Goal: Book appointment/travel/reservation

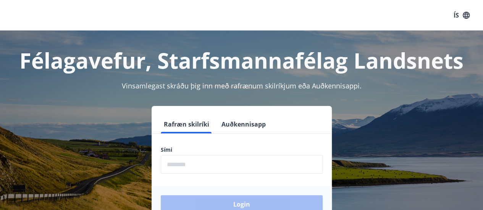
click at [177, 163] on input "phone" at bounding box center [242, 164] width 162 height 19
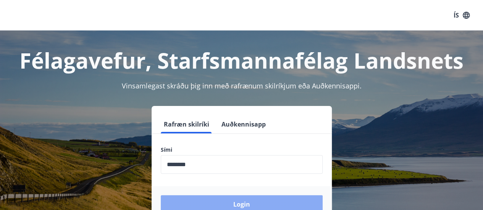
click at [166, 199] on button "Login" at bounding box center [242, 204] width 162 height 18
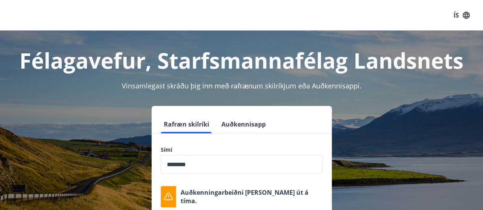
click at [229, 166] on input "phone" at bounding box center [242, 164] width 162 height 19
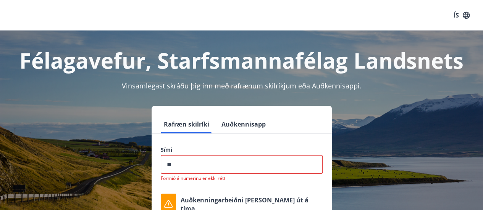
type input "*"
type input "********"
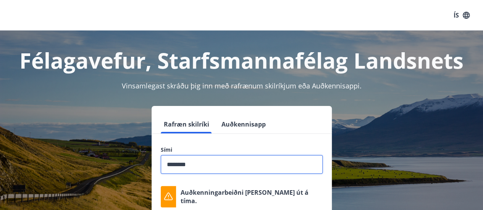
scroll to position [38, 0]
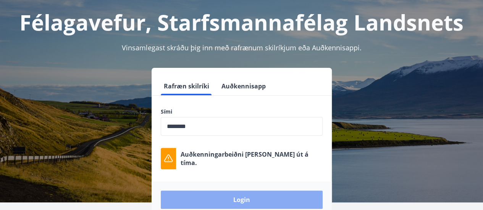
click at [255, 202] on button "Login" at bounding box center [242, 200] width 162 height 18
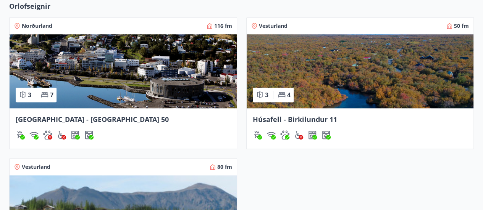
scroll to position [382, 0]
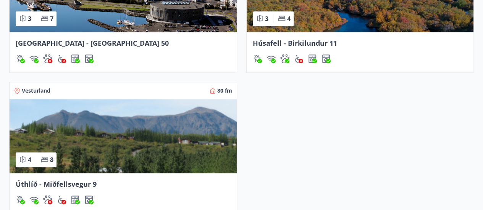
click at [114, 133] on img at bounding box center [123, 136] width 227 height 74
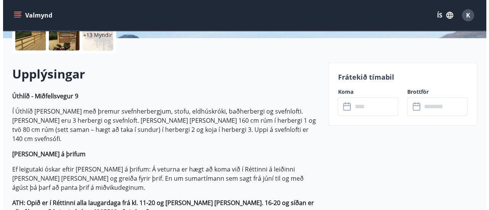
scroll to position [229, 0]
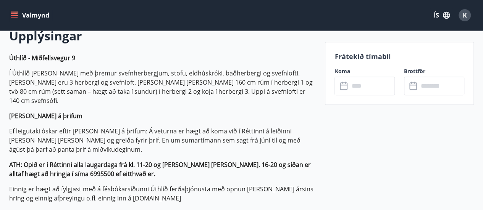
click at [370, 87] on input "text" at bounding box center [372, 86] width 46 height 19
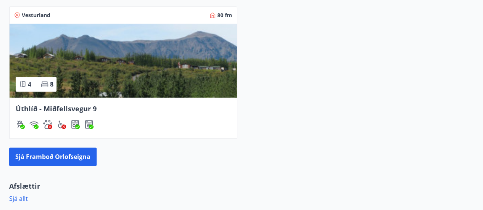
scroll to position [458, 0]
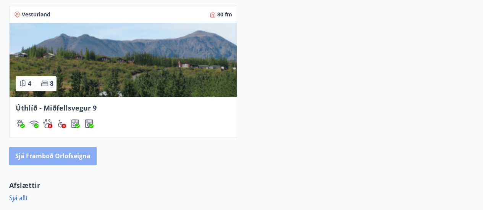
click at [70, 157] on button "Sjá framboð orlofseigna" at bounding box center [52, 156] width 87 height 18
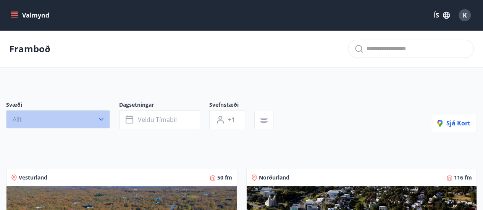
click at [103, 116] on icon "button" at bounding box center [101, 120] width 8 height 8
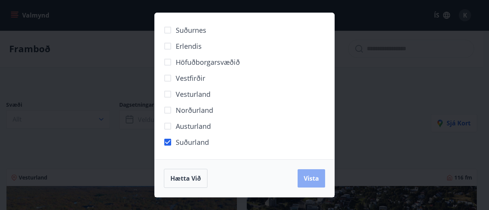
click at [307, 179] on span "Vista" at bounding box center [310, 178] width 15 height 8
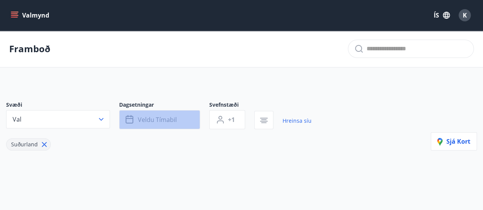
click at [131, 119] on icon "button" at bounding box center [130, 119] width 9 height 9
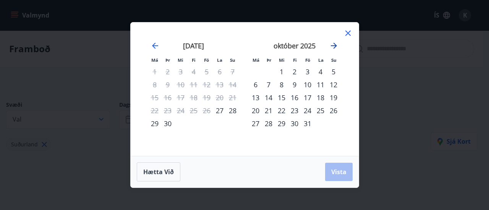
click at [332, 45] on icon "Move forward to switch to the next month." at bounding box center [333, 45] width 9 height 9
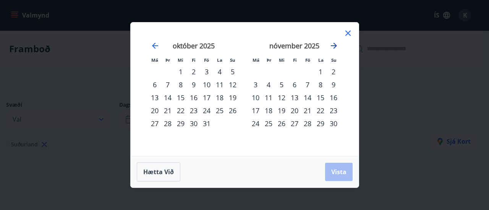
click at [332, 45] on icon "Move forward to switch to the next month." at bounding box center [333, 45] width 9 height 9
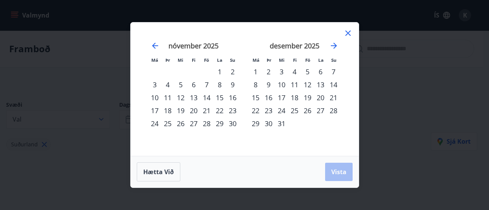
click at [321, 112] on div "27" at bounding box center [320, 110] width 13 height 13
click at [334, 45] on icon "Move forward to switch to the next month." at bounding box center [334, 46] width 6 height 6
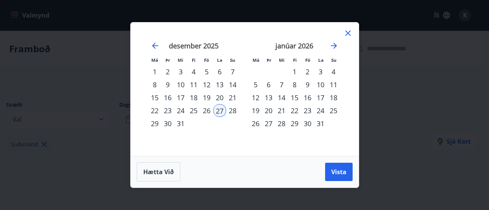
click at [307, 72] on div "2" at bounding box center [307, 71] width 13 height 13
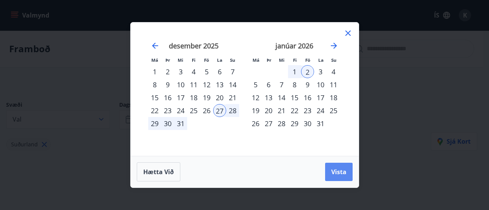
click at [337, 168] on span "Vista" at bounding box center [338, 172] width 15 height 8
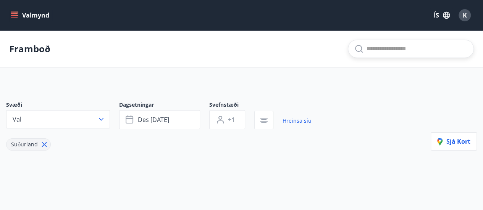
click at [369, 51] on input "text" at bounding box center [416, 49] width 101 height 12
click at [101, 120] on icon "button" at bounding box center [101, 120] width 8 height 8
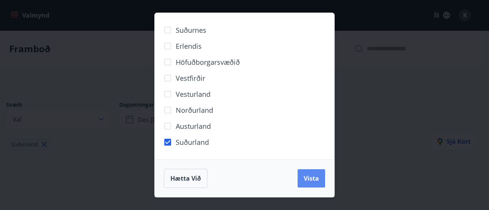
click at [313, 182] on span "Vista" at bounding box center [310, 178] width 15 height 8
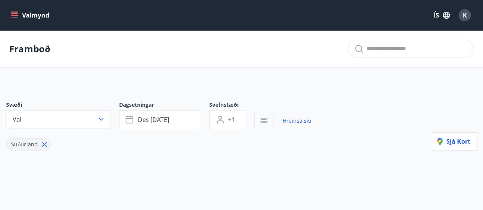
click at [263, 123] on icon "button" at bounding box center [263, 123] width 5 height 1
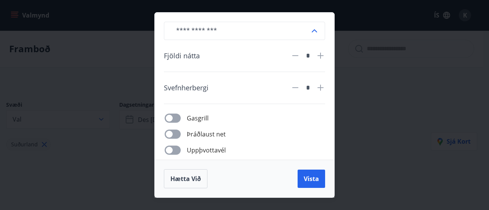
click at [316, 32] on icon at bounding box center [314, 30] width 9 height 9
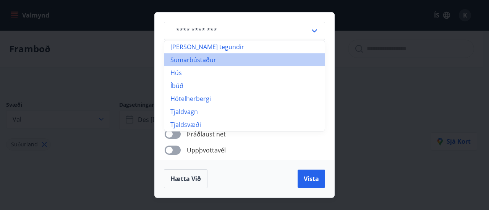
click at [213, 62] on li "Sumarbústaður" at bounding box center [244, 59] width 160 height 13
type input "**********"
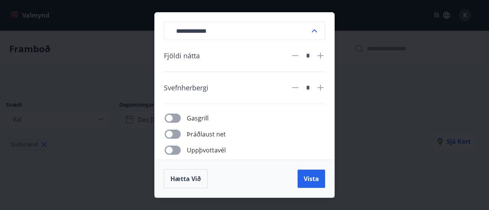
click at [431, 82] on div "**********" at bounding box center [244, 105] width 489 height 210
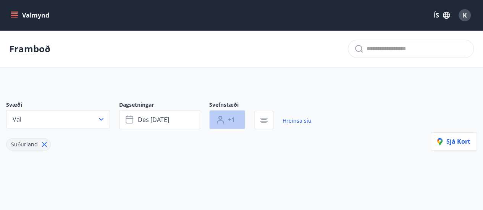
click at [234, 118] on span "+1" at bounding box center [231, 120] width 7 height 8
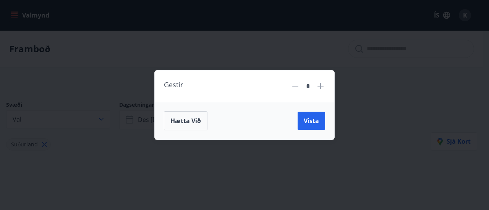
click at [321, 85] on icon at bounding box center [320, 86] width 9 height 9
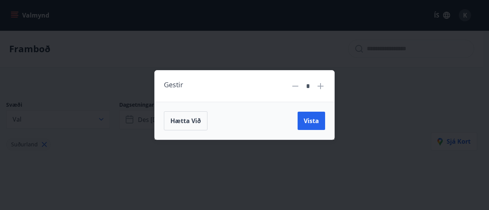
click at [321, 85] on icon at bounding box center [320, 86] width 9 height 9
type input "*"
click at [316, 122] on span "Vista" at bounding box center [310, 121] width 15 height 8
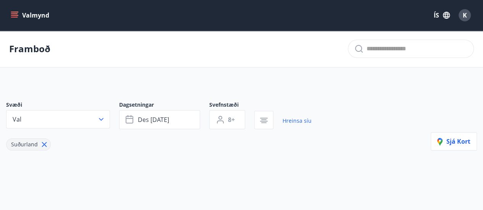
click at [13, 12] on icon "menu" at bounding box center [15, 12] width 8 height 1
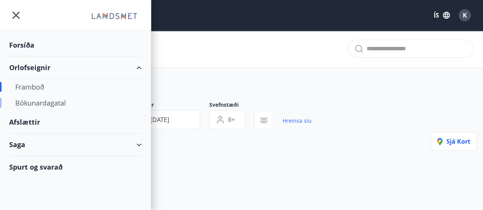
click at [43, 103] on div "Bókunardagatal" at bounding box center [75, 103] width 120 height 16
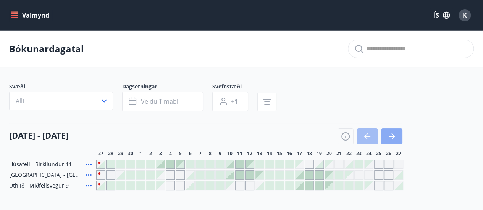
click at [395, 135] on icon "button" at bounding box center [391, 136] width 9 height 9
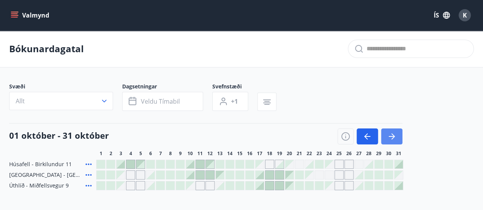
click at [395, 135] on icon "button" at bounding box center [391, 136] width 9 height 9
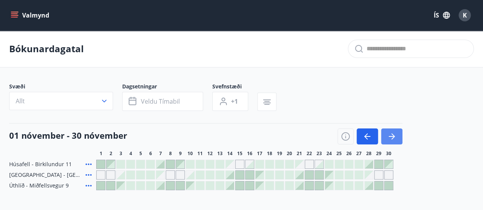
click at [395, 135] on icon "button" at bounding box center [391, 136] width 9 height 9
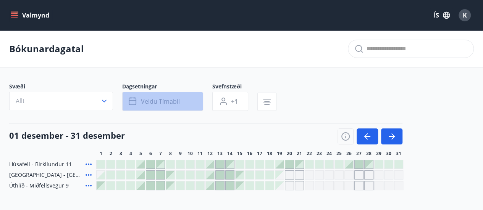
click at [158, 100] on span "Veldu tímabil" at bounding box center [160, 101] width 39 height 8
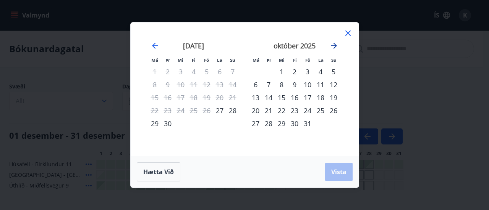
click at [335, 47] on icon "Move forward to switch to the next month." at bounding box center [334, 46] width 6 height 6
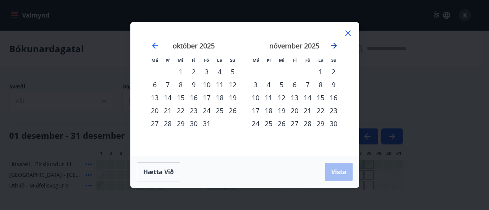
click at [335, 47] on icon "Move forward to switch to the next month." at bounding box center [334, 46] width 6 height 6
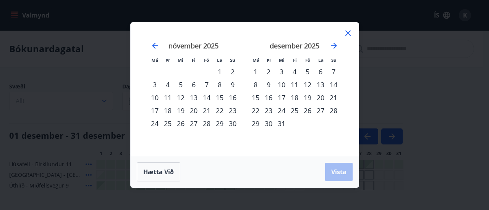
click at [318, 111] on div "27" at bounding box center [320, 110] width 13 height 13
click at [337, 45] on icon "Move forward to switch to the next month." at bounding box center [333, 45] width 9 height 9
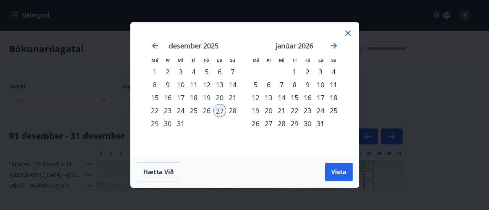
click at [307, 71] on div "2" at bounding box center [307, 71] width 13 height 13
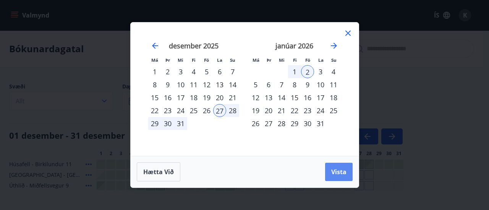
click at [340, 169] on span "Vista" at bounding box center [338, 172] width 15 height 8
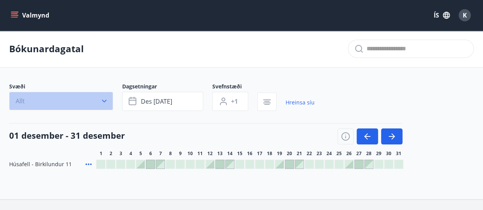
click at [104, 99] on icon "button" at bounding box center [104, 101] width 8 height 8
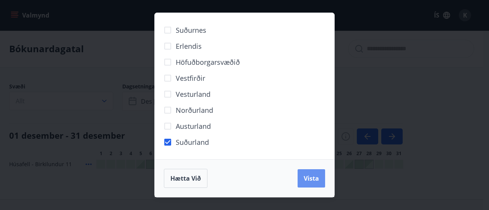
click at [305, 176] on span "Vista" at bounding box center [310, 178] width 15 height 8
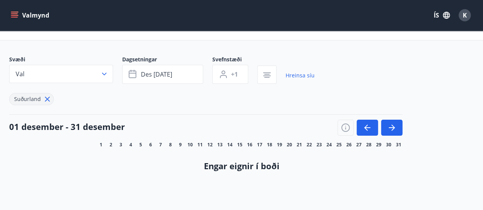
scroll to position [38, 0]
